Goal: Task Accomplishment & Management: Manage account settings

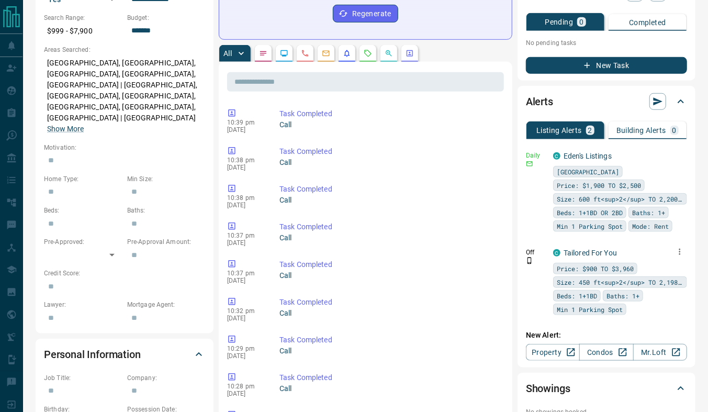
scroll to position [352, 0]
click at [678, 247] on icon "button" at bounding box center [679, 251] width 9 height 9
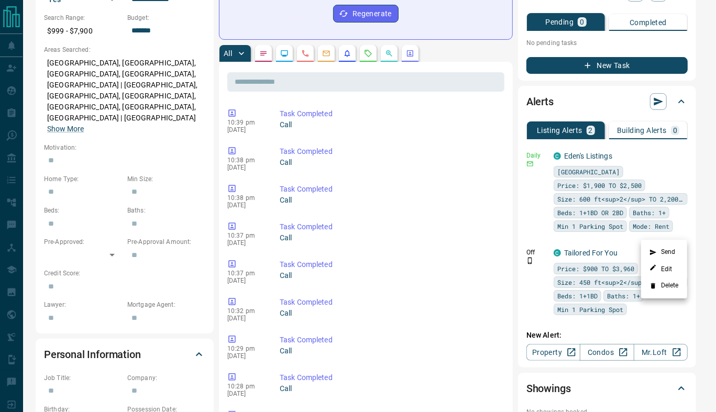
click at [666, 287] on li "Delete" at bounding box center [664, 285] width 46 height 17
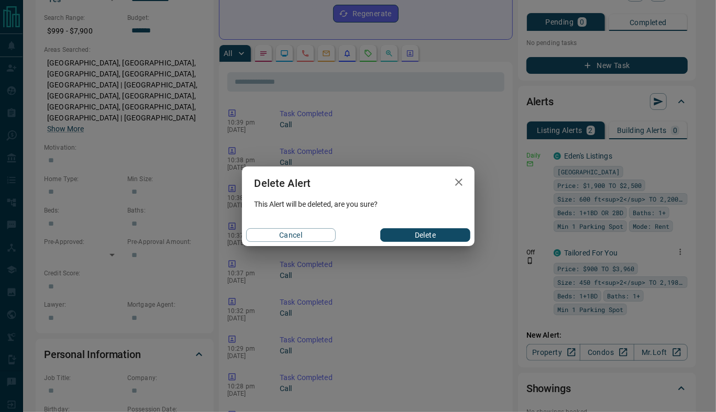
click at [453, 231] on button "Delete" at bounding box center [425, 235] width 90 height 14
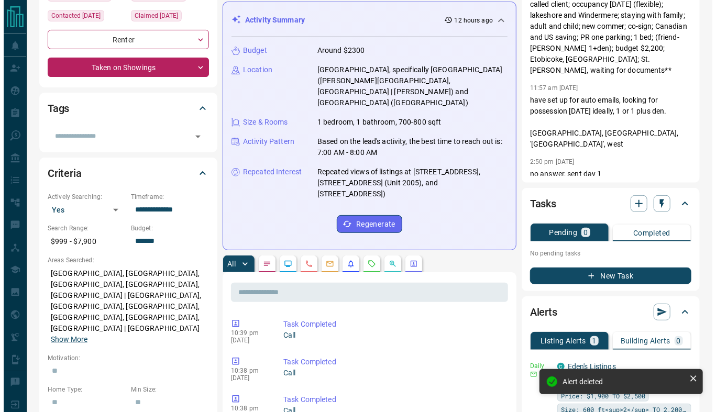
scroll to position [0, 0]
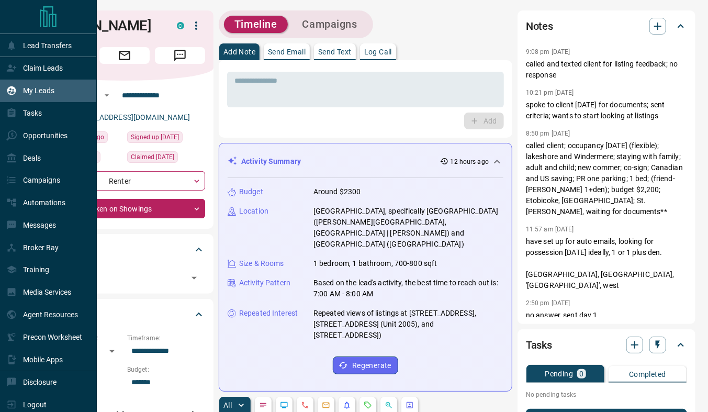
click at [48, 96] on div "My Leads" at bounding box center [30, 90] width 48 height 17
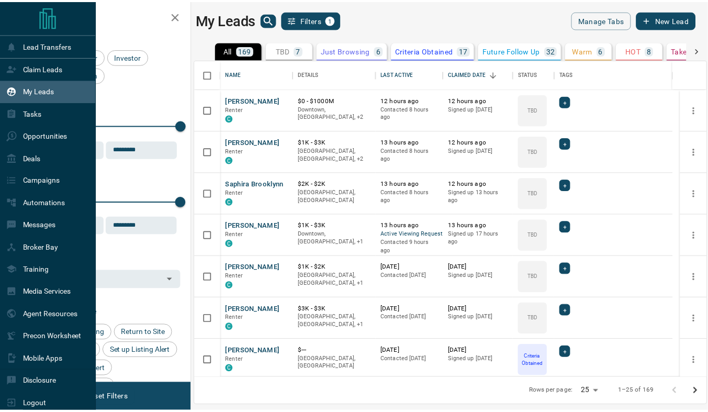
scroll to position [311, 510]
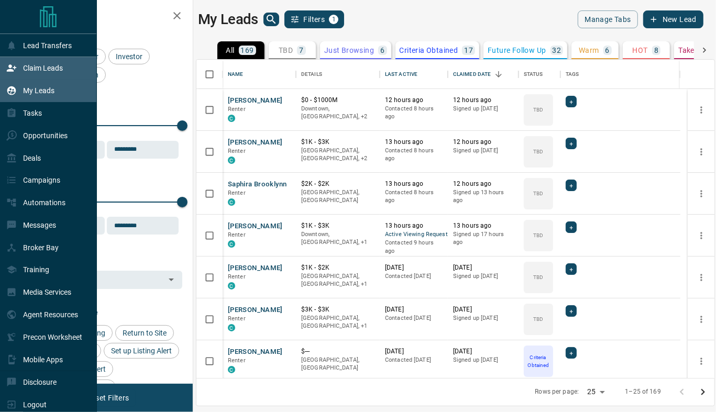
click at [27, 65] on p "Claim Leads" at bounding box center [43, 68] width 40 height 8
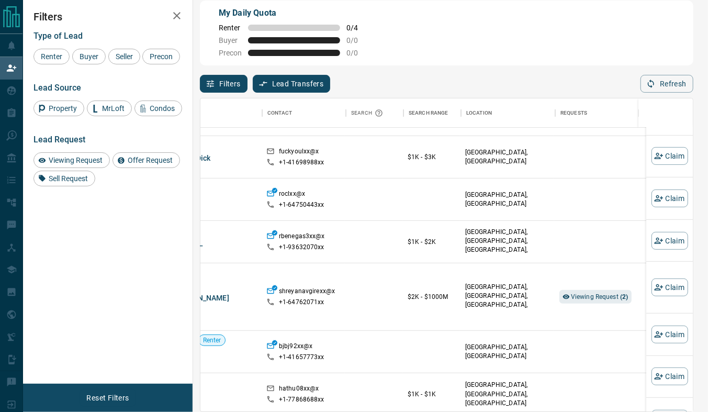
scroll to position [1358, 34]
click at [571, 293] on span "Viewing Request ( 2 )" at bounding box center [600, 296] width 58 height 7
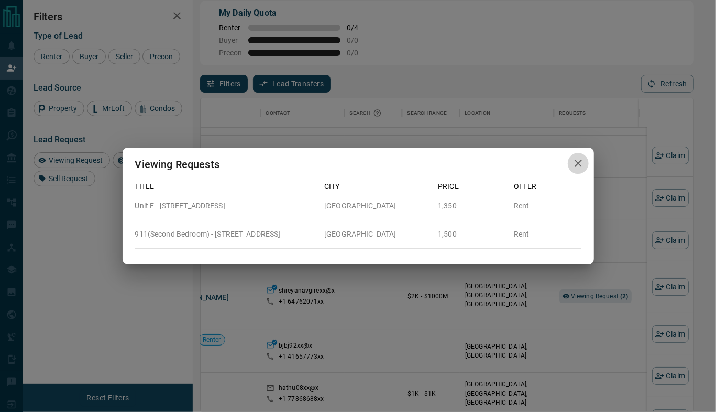
click at [581, 166] on icon "button" at bounding box center [578, 163] width 13 height 13
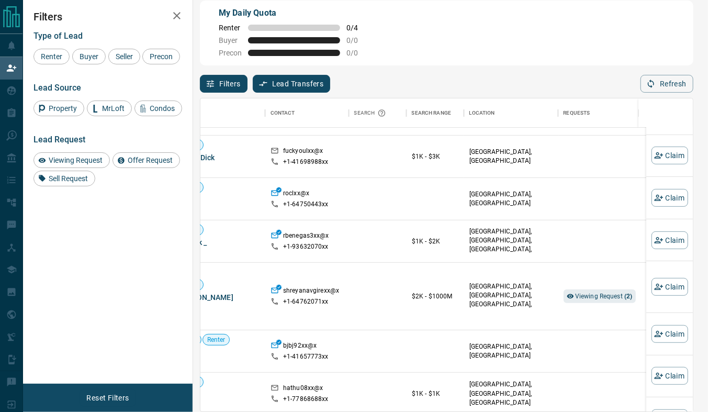
scroll to position [1316, 29]
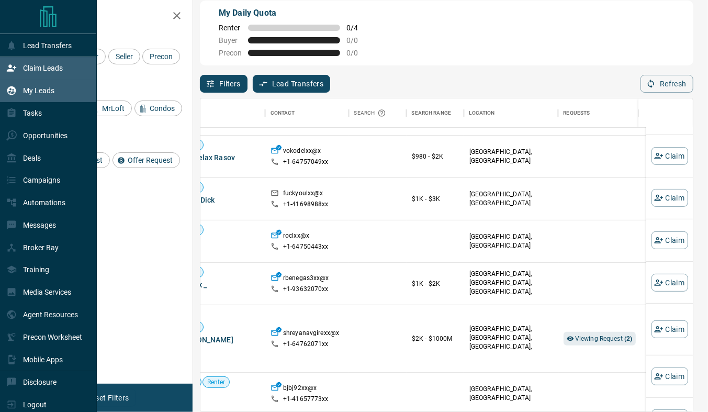
click at [55, 90] on div "My Leads" at bounding box center [48, 91] width 97 height 23
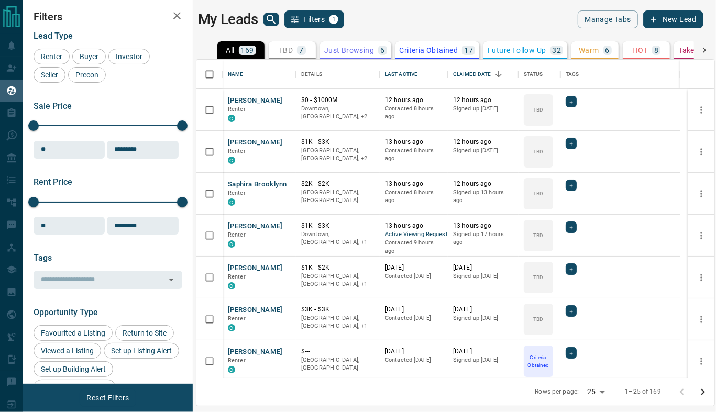
scroll to position [311, 510]
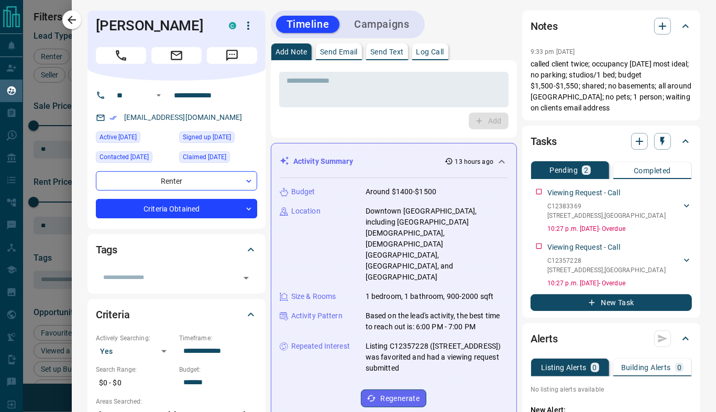
scroll to position [311, 510]
